Goal: Task Accomplishment & Management: Manage account settings

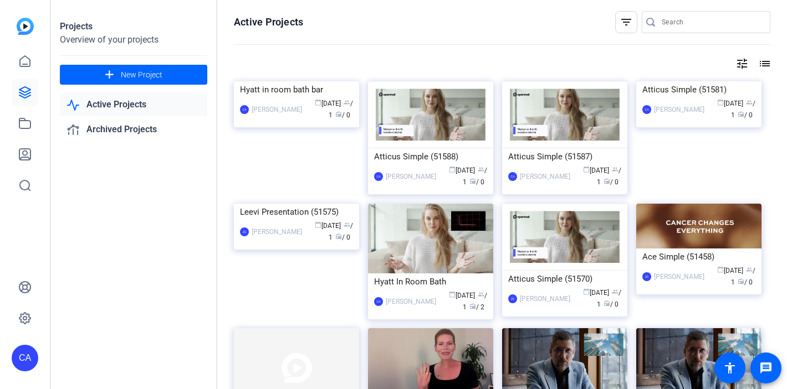
click at [107, 107] on link "Active Projects" at bounding box center [133, 105] width 147 height 23
click at [274, 81] on img at bounding box center [296, 81] width 125 height 0
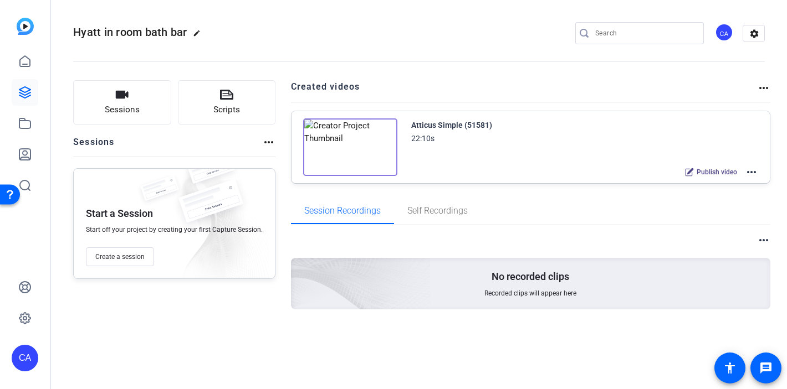
click at [752, 174] on mat-icon "more_horiz" at bounding box center [750, 172] width 13 height 13
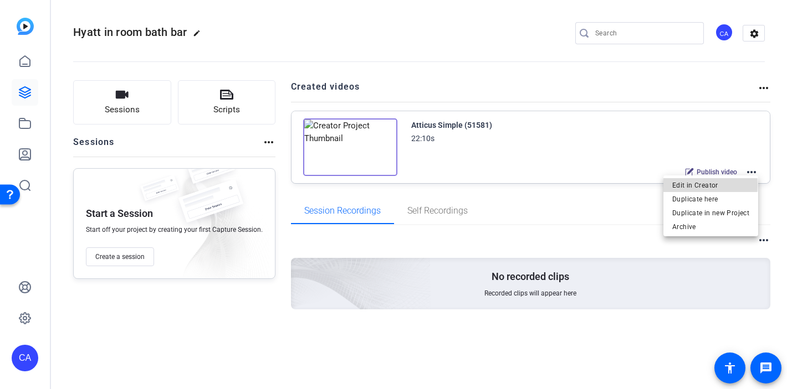
click at [698, 185] on span "Edit in Creator" at bounding box center [710, 185] width 77 height 13
